Goal: Task Accomplishment & Management: Use online tool/utility

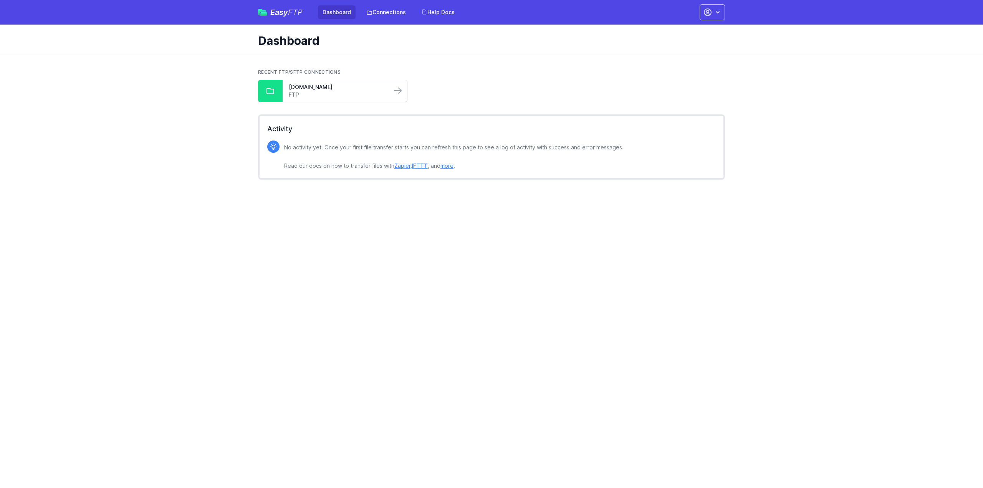
click at [337, 93] on link "FTP" at bounding box center [337, 95] width 97 height 8
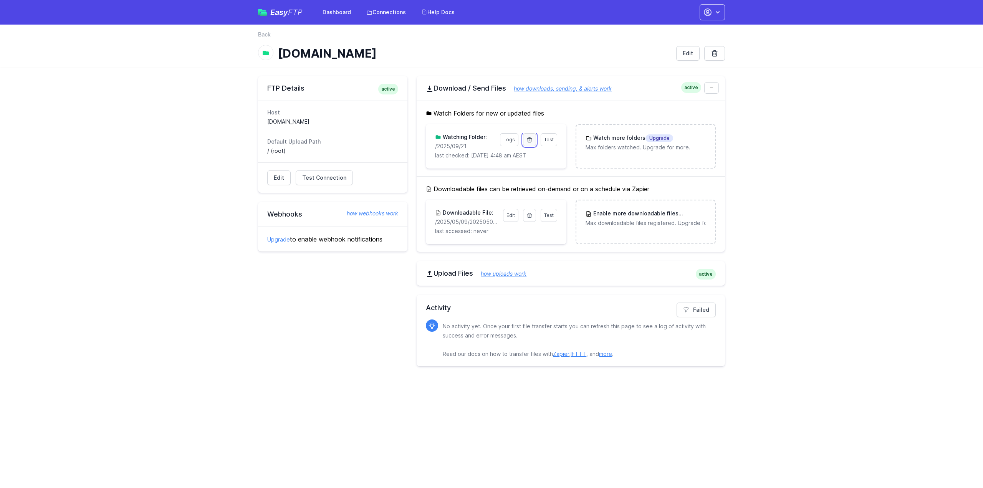
click at [531, 139] on icon at bounding box center [529, 140] width 6 height 6
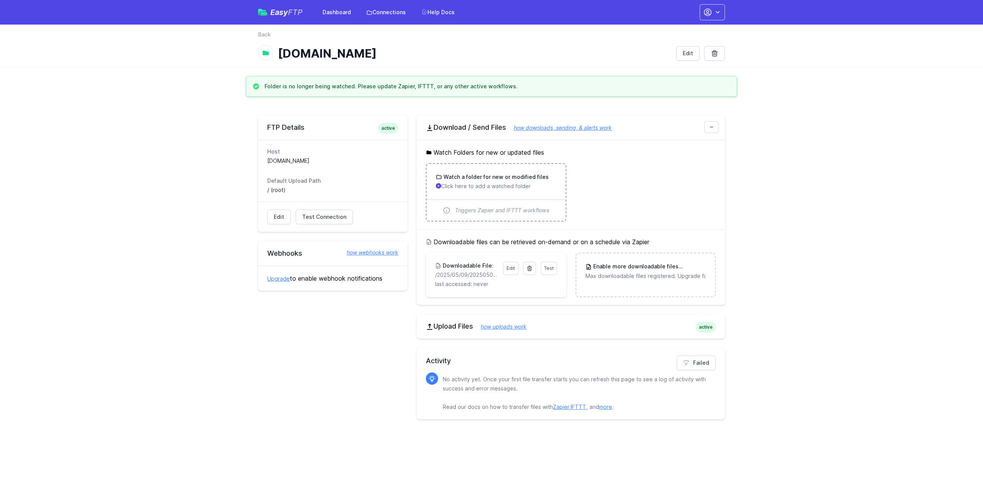
click at [500, 182] on p "Click here to add a watched folder" at bounding box center [496, 186] width 120 height 8
click at [503, 177] on h3 "Watch a folder for new or modified files" at bounding box center [495, 177] width 107 height 8
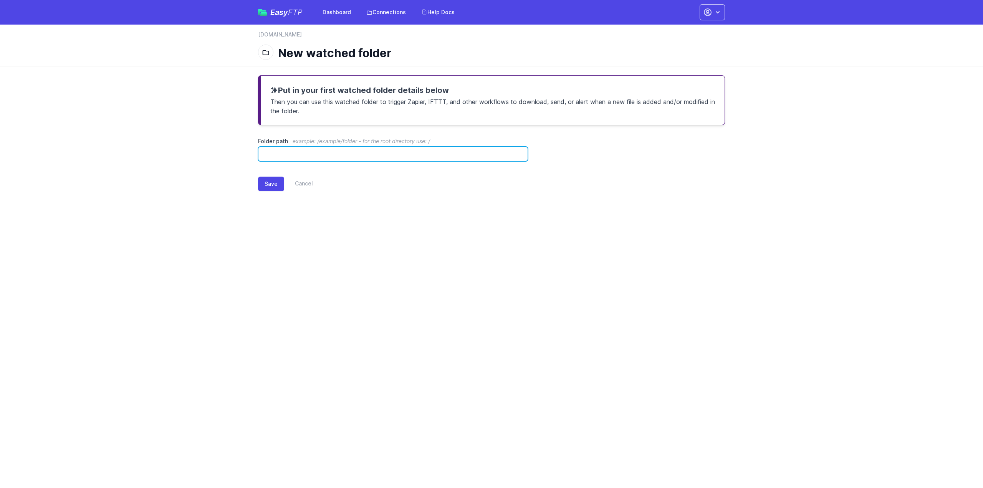
click at [306, 156] on input "Folder path example: /example/folder - for the root directory use: /" at bounding box center [393, 154] width 270 height 15
type input "**********"
click at [269, 178] on button "Save" at bounding box center [271, 184] width 26 height 15
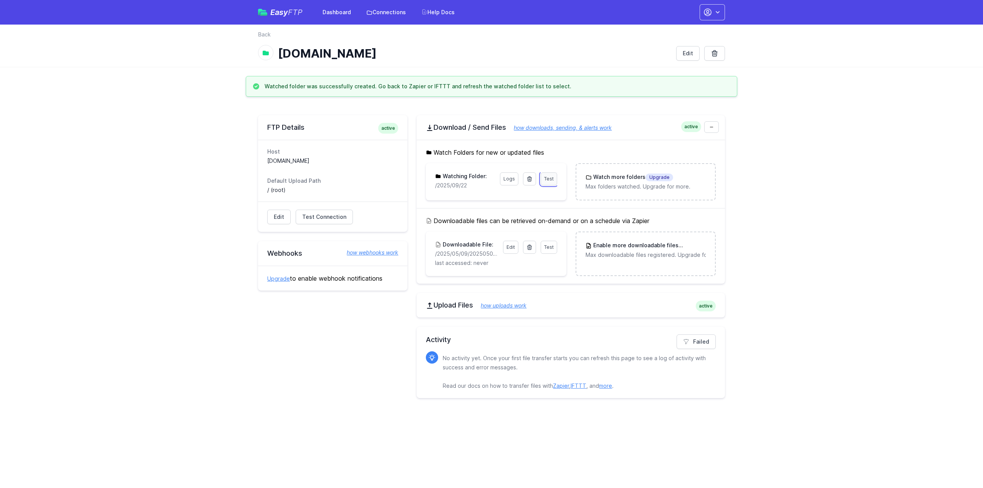
click at [552, 177] on span "Test" at bounding box center [549, 179] width 10 height 6
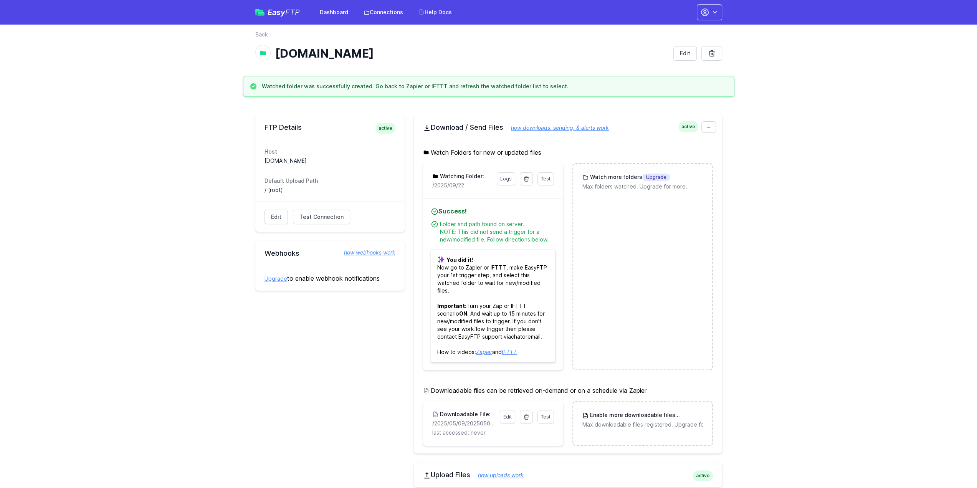
drag, startPoint x: 470, startPoint y: 182, endPoint x: 431, endPoint y: 183, distance: 38.8
click at [431, 182] on div "Test Logs Watching Folder: /2025/09/22" at bounding box center [493, 180] width 140 height 35
copy p "/2025/09/22"
